Goal: Check status

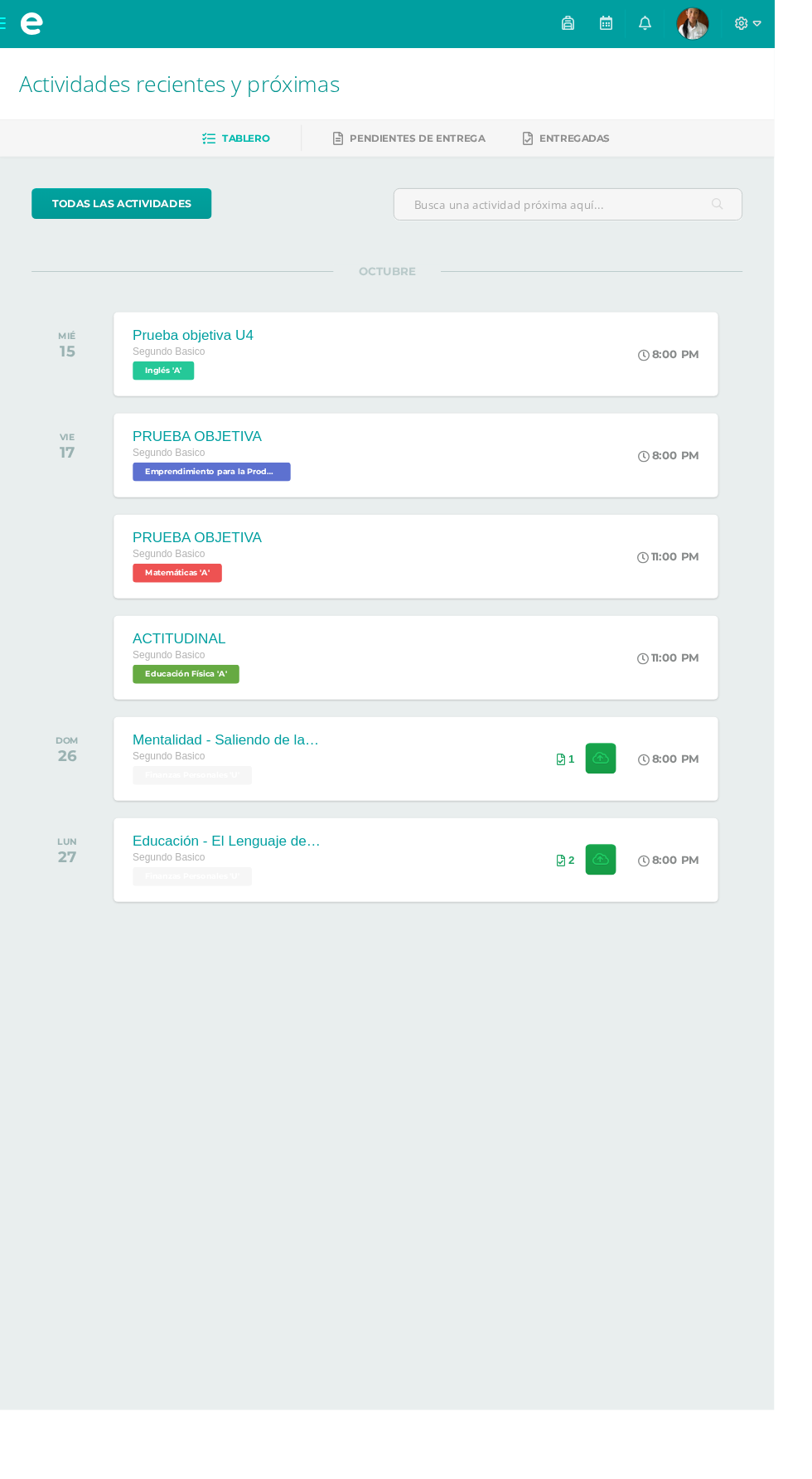
click at [743, 33] on img at bounding box center [727, 25] width 33 height 33
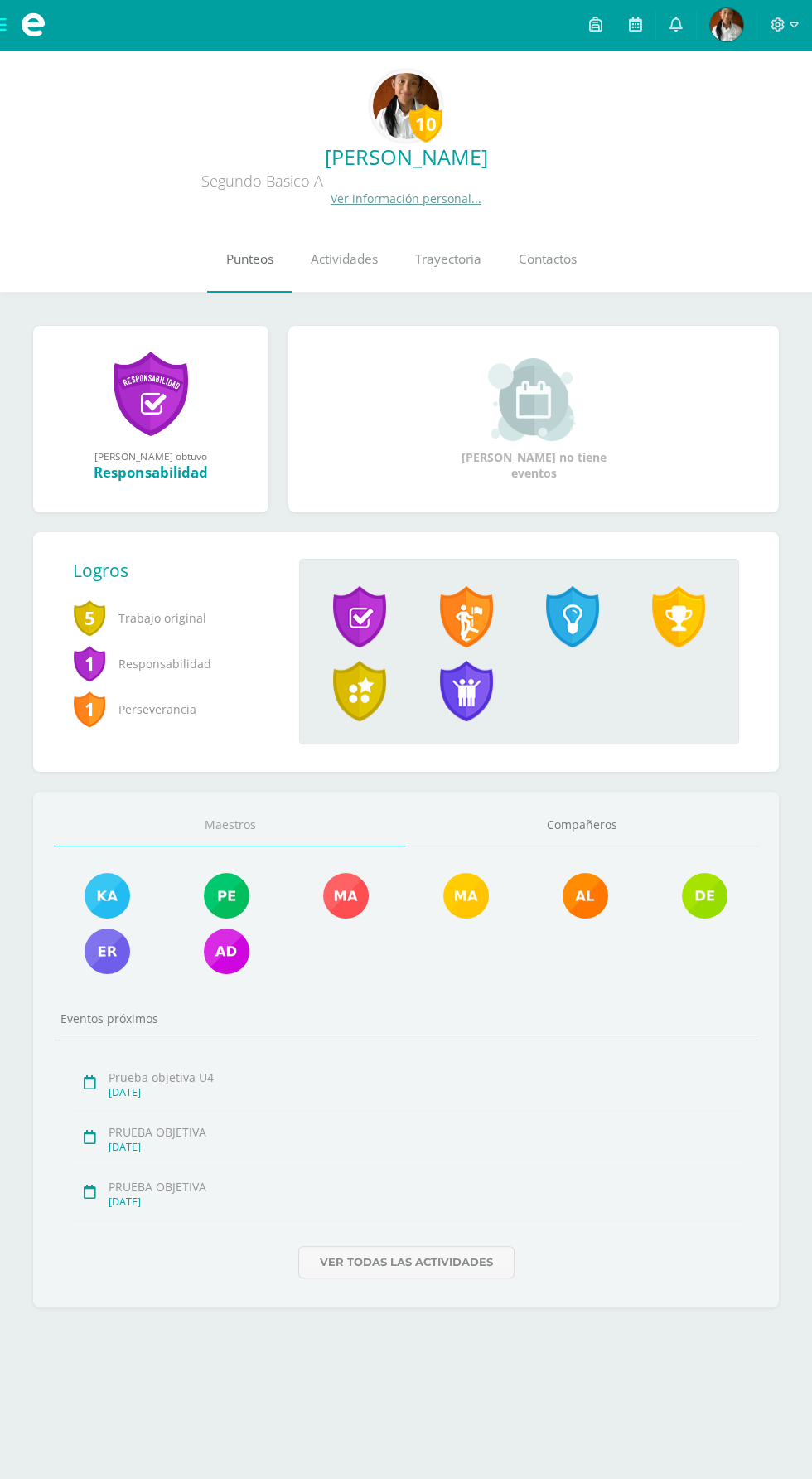
click at [241, 256] on span "Punteos" at bounding box center [249, 258] width 47 height 18
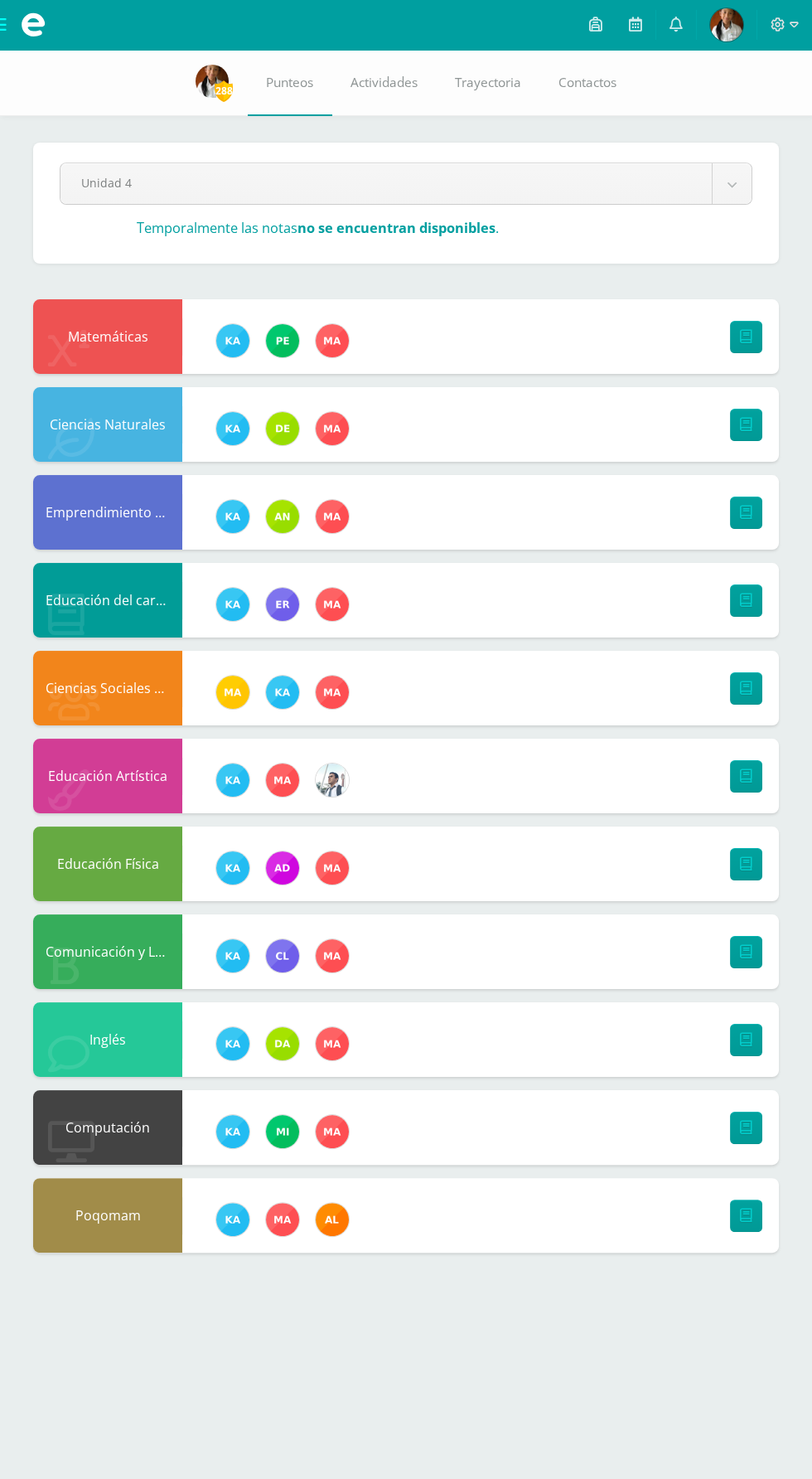
click at [612, 627] on div "Educación del carácter" at bounding box center [406, 600] width 745 height 74
